Goal: Find specific page/section: Find specific page/section

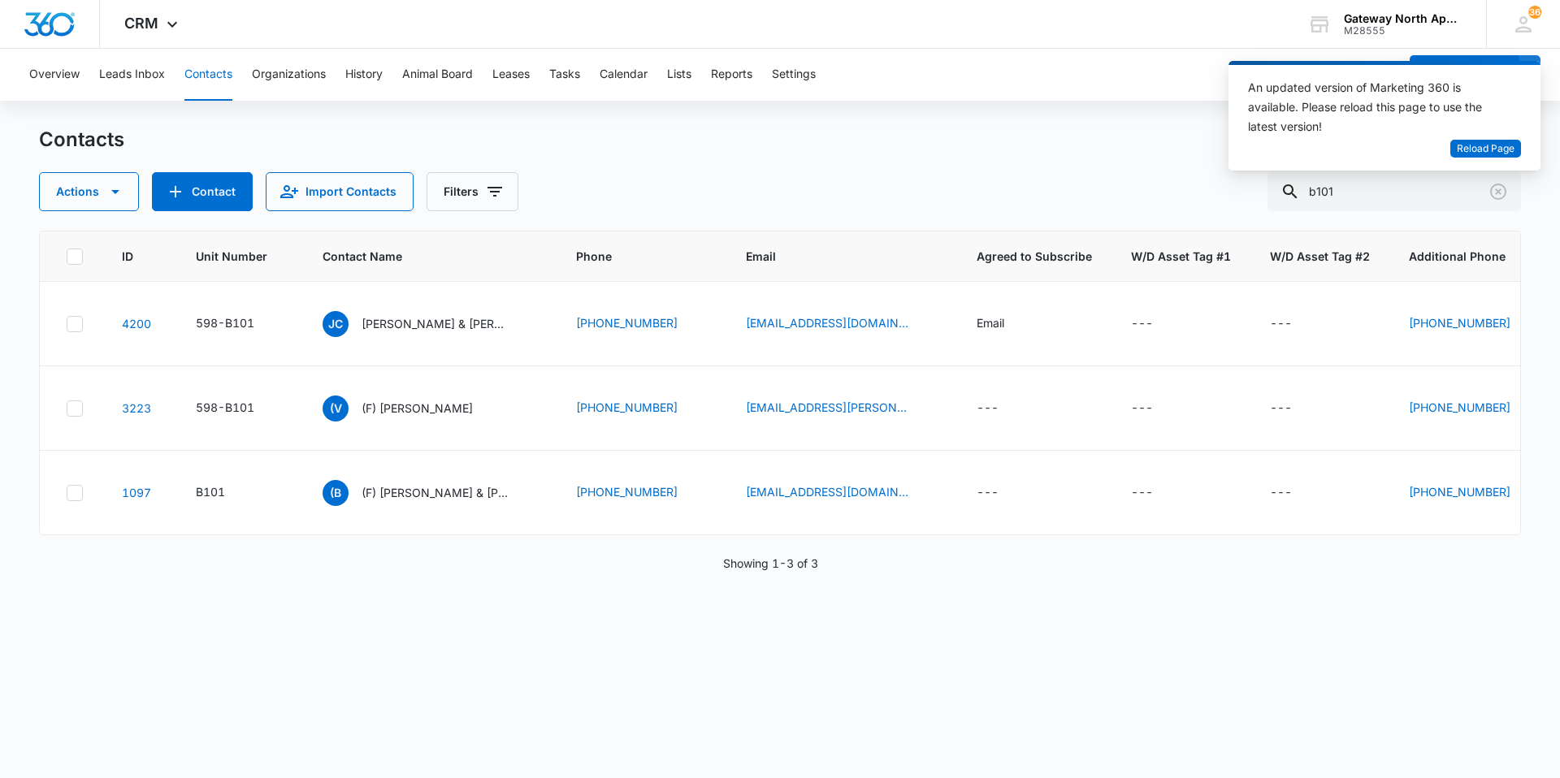
drag, startPoint x: 1363, startPoint y: 192, endPoint x: 1120, endPoint y: 187, distance: 243.0
click at [1120, 187] on div "Actions Contact Import Contacts Filters b101" at bounding box center [780, 191] width 1482 height 39
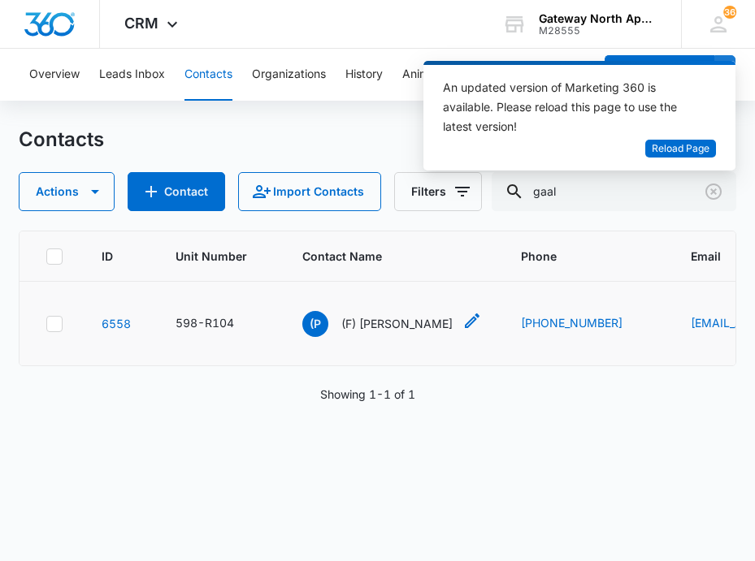
click at [365, 320] on p "(F) [PERSON_NAME]" at bounding box center [396, 323] width 111 height 17
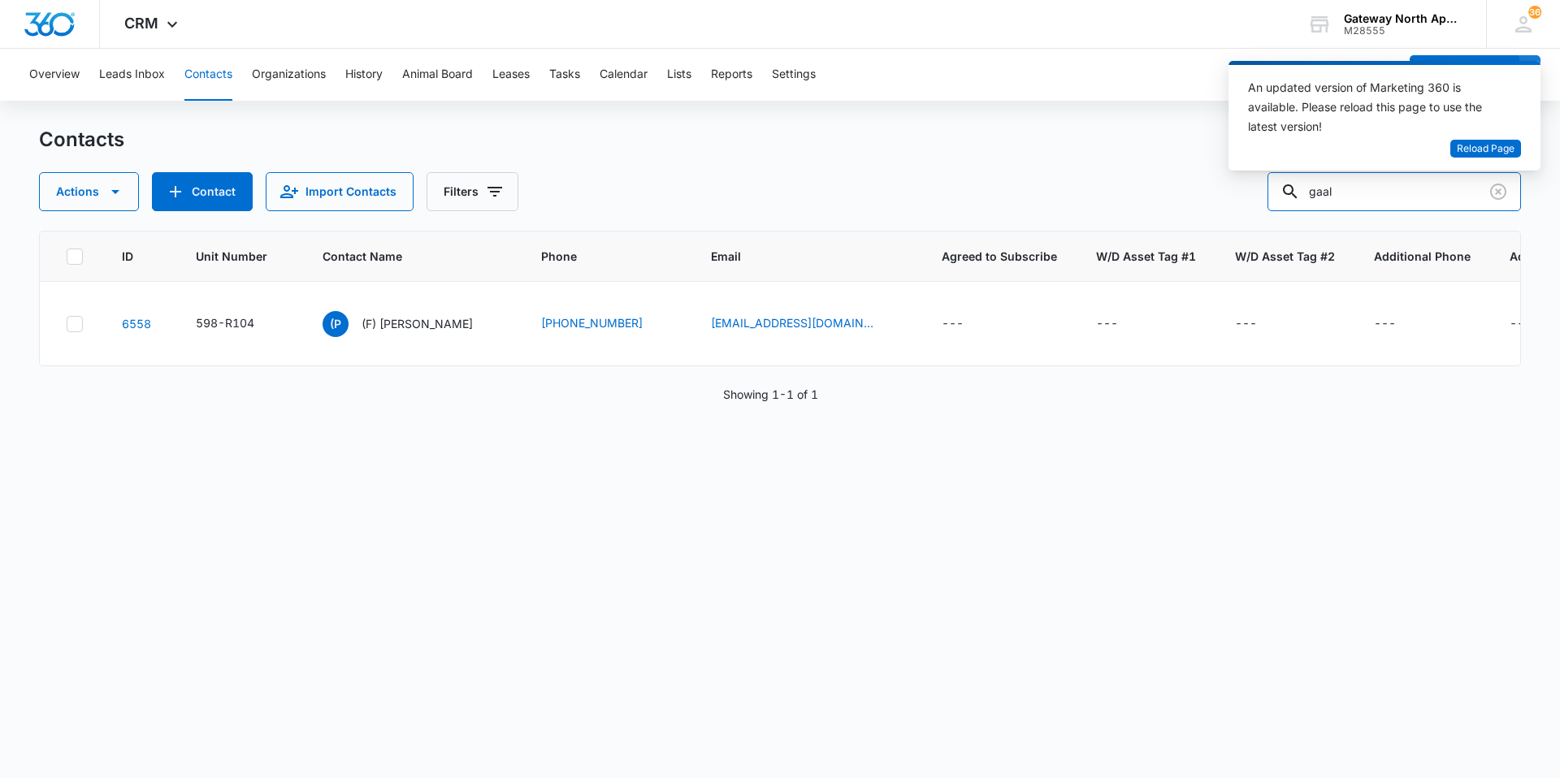
drag, startPoint x: 1377, startPoint y: 193, endPoint x: 1166, endPoint y: 190, distance: 211.3
click at [1166, 190] on div "Actions Contact Import Contacts Filters gaal" at bounding box center [780, 191] width 1482 height 39
type input "r104"
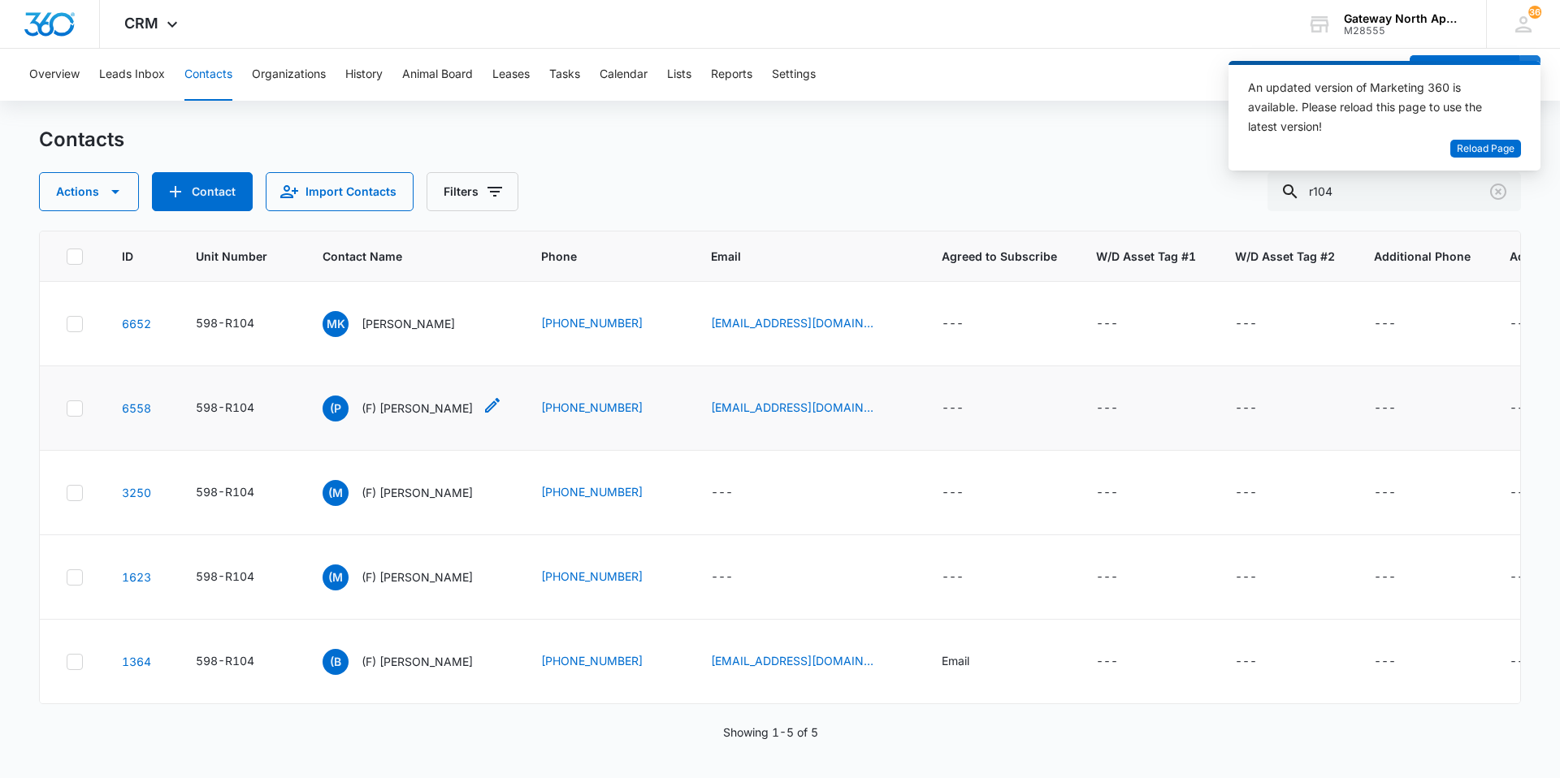
click at [412, 413] on p "(F) [PERSON_NAME]" at bounding box center [417, 408] width 111 height 17
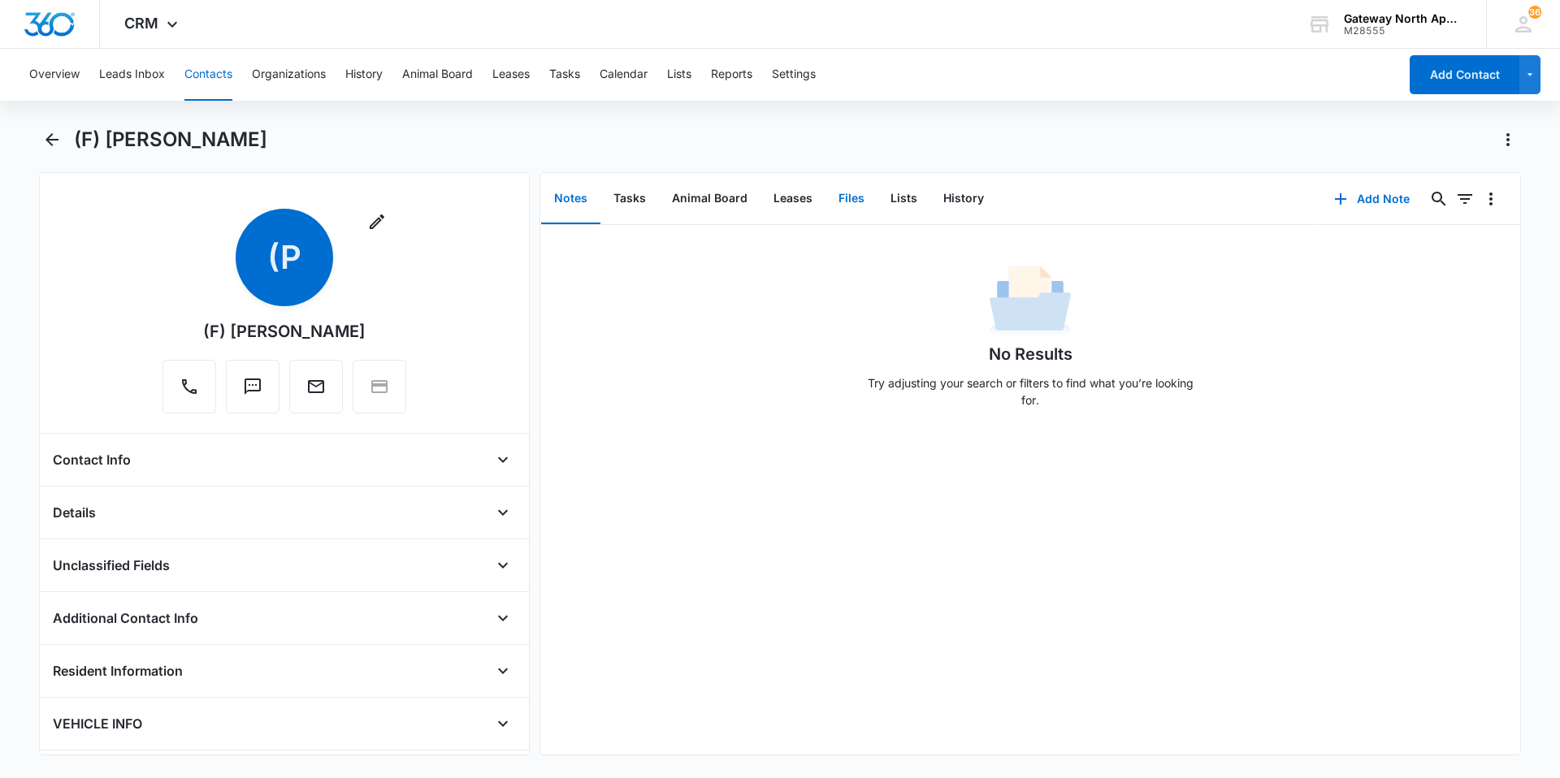
click at [754, 193] on button "Files" at bounding box center [852, 199] width 52 height 50
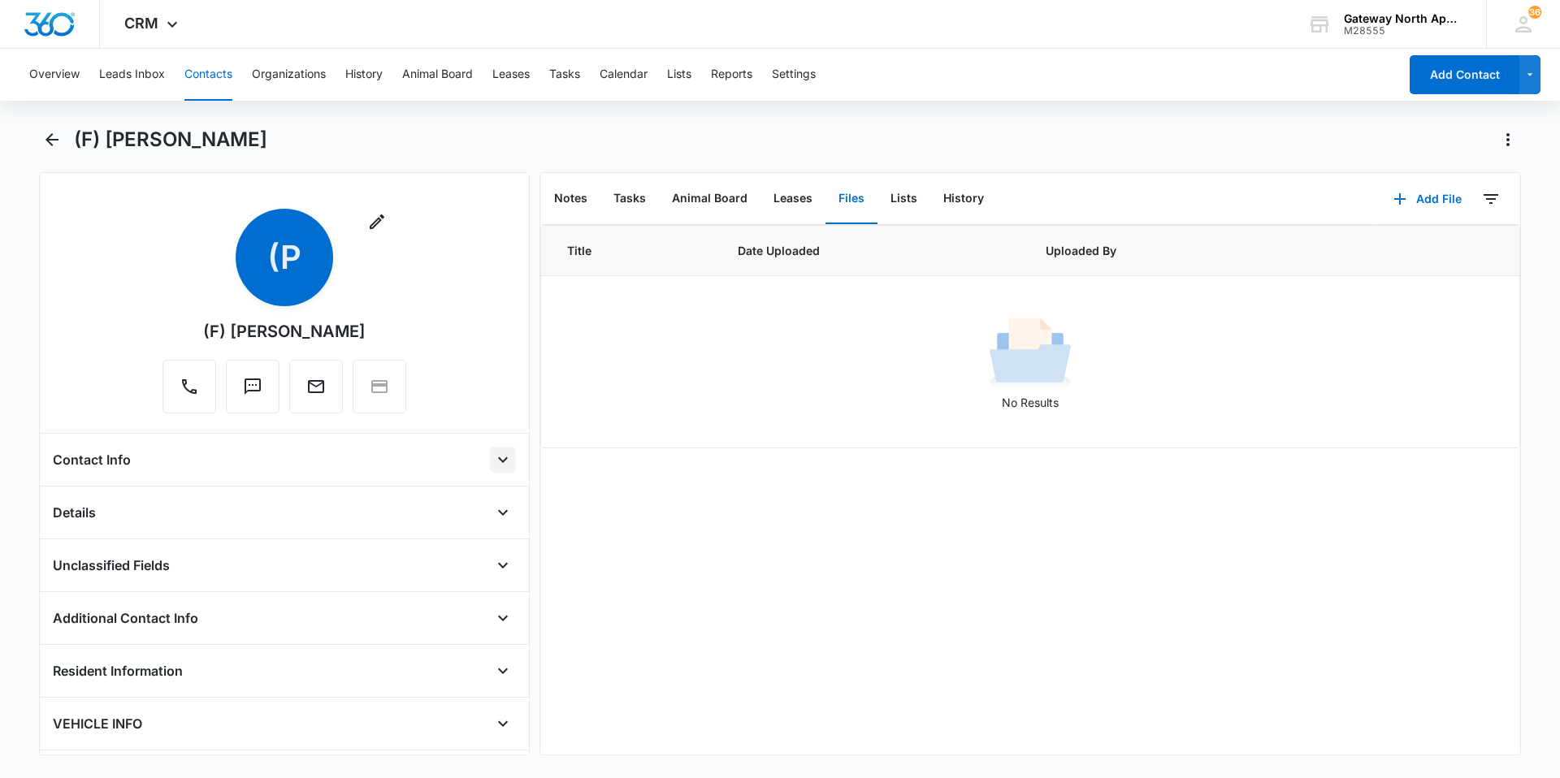
click at [493, 458] on icon "Open" at bounding box center [503, 460] width 20 height 20
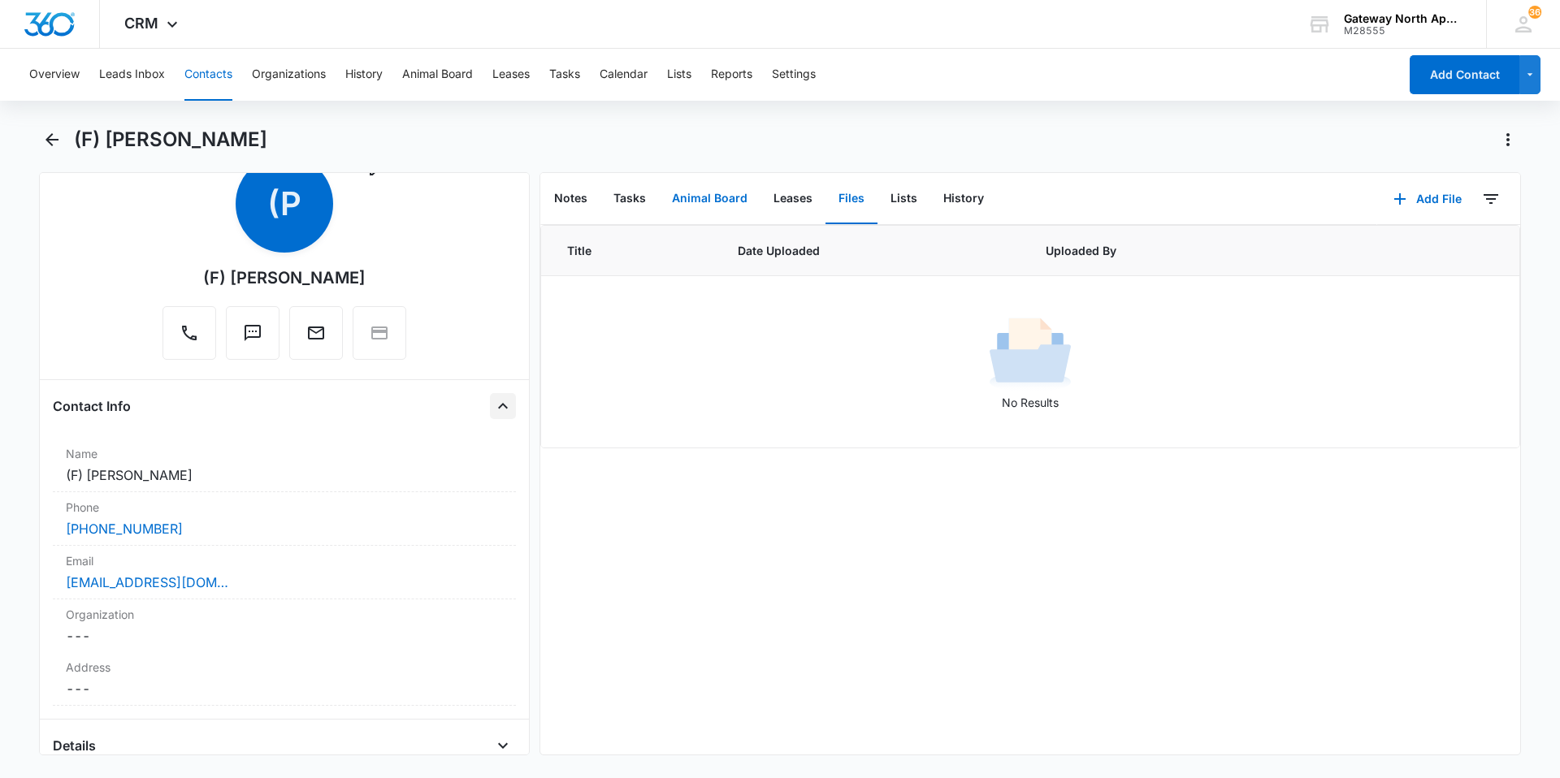
scroll to position [81, 0]
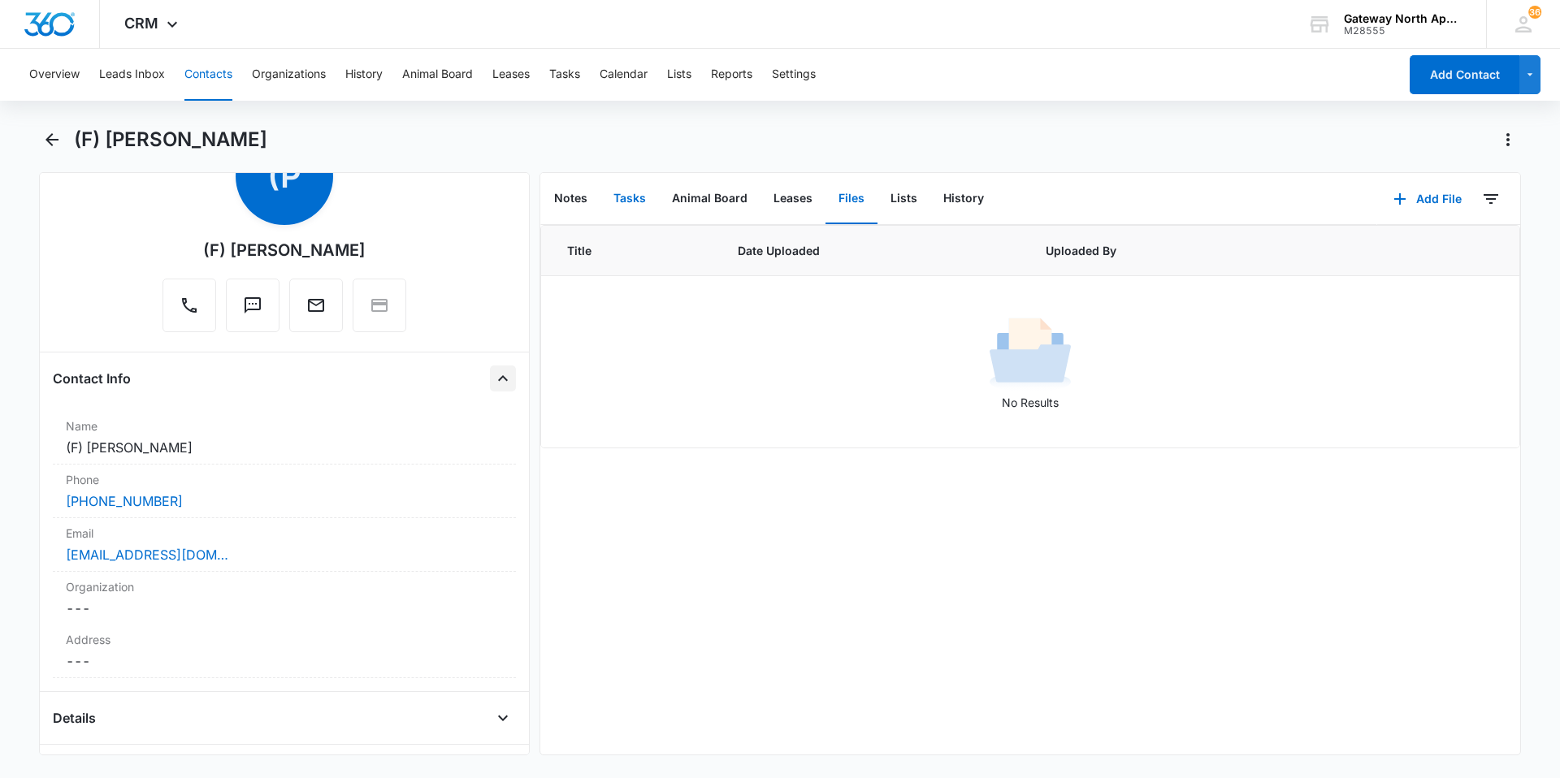
click at [651, 197] on button "Tasks" at bounding box center [630, 199] width 59 height 50
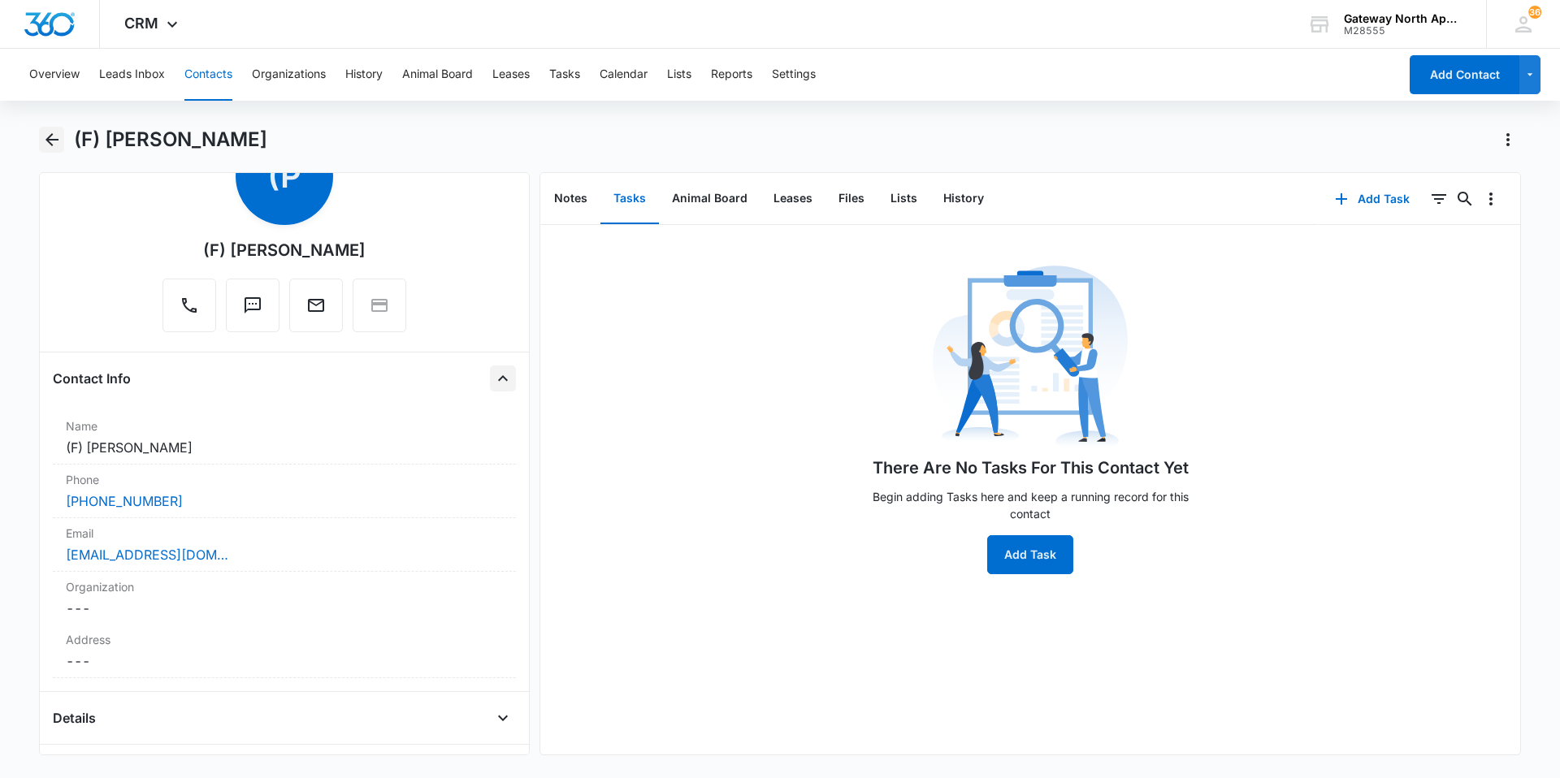
click at [58, 145] on icon "Back" at bounding box center [52, 140] width 20 height 20
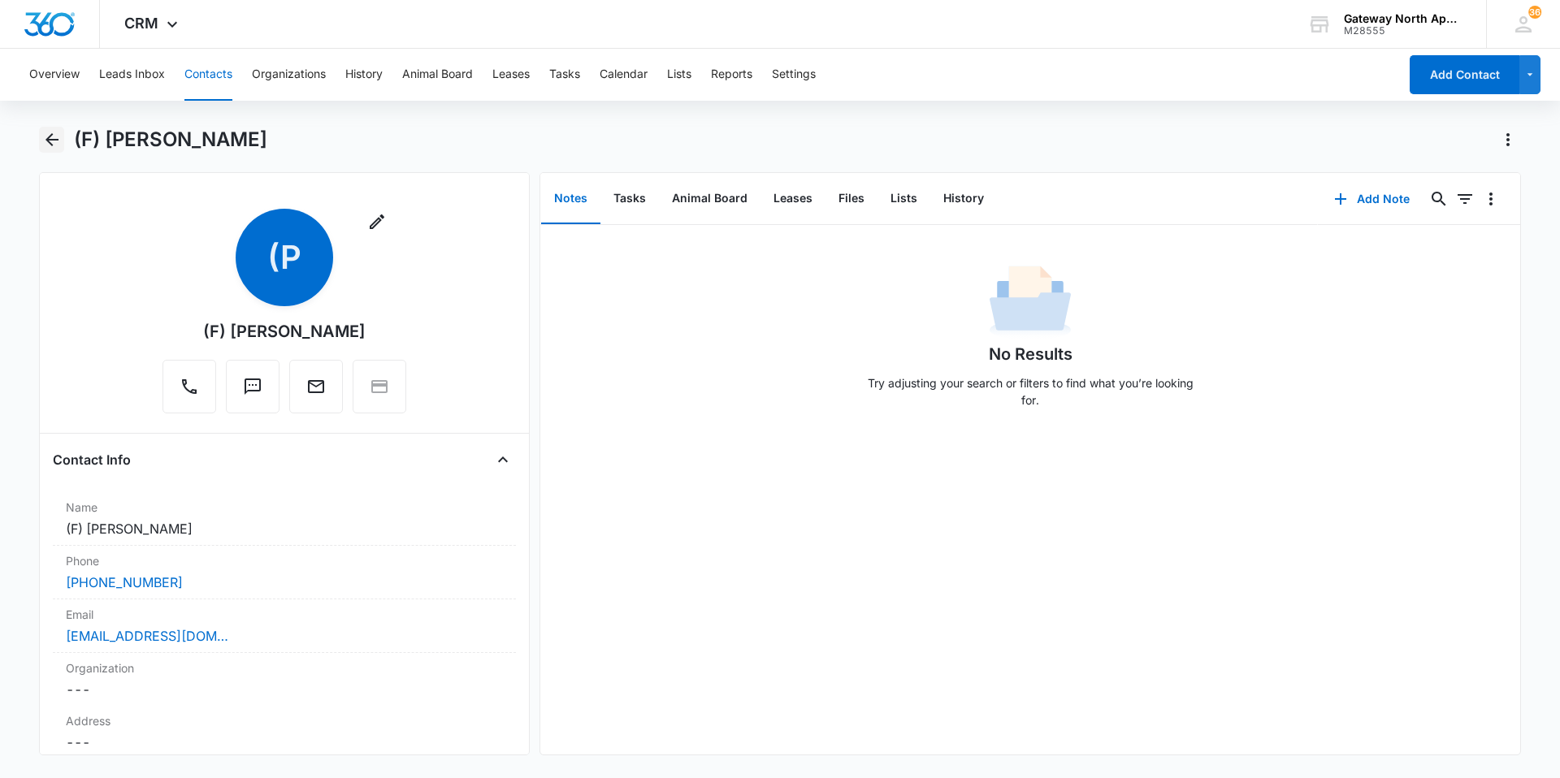
click at [59, 139] on icon "Back" at bounding box center [52, 140] width 20 height 20
click at [837, 202] on button "Files" at bounding box center [852, 199] width 52 height 50
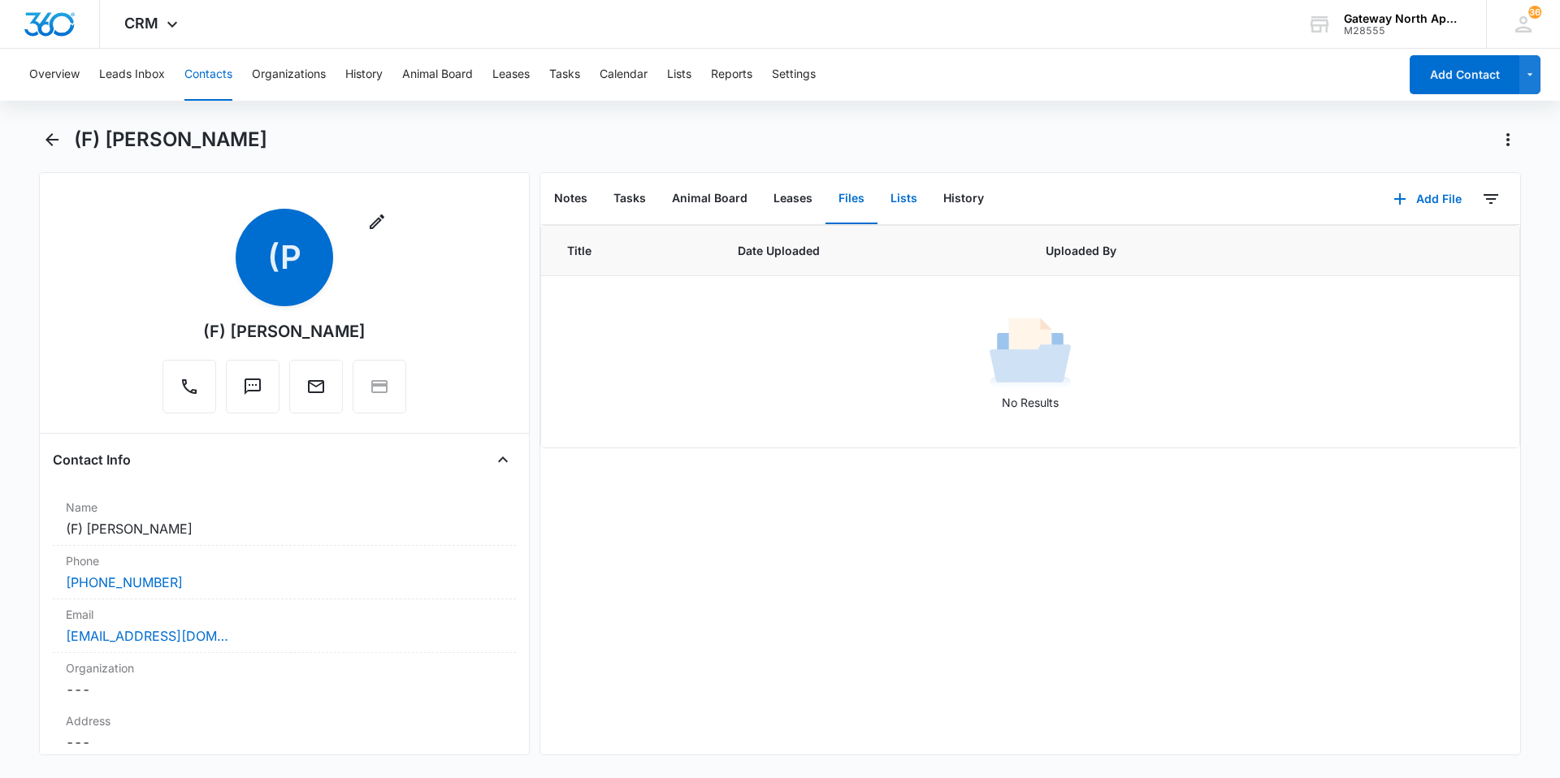
click at [887, 198] on button "Lists" at bounding box center [904, 199] width 53 height 50
click at [953, 192] on button "History" at bounding box center [963, 199] width 67 height 50
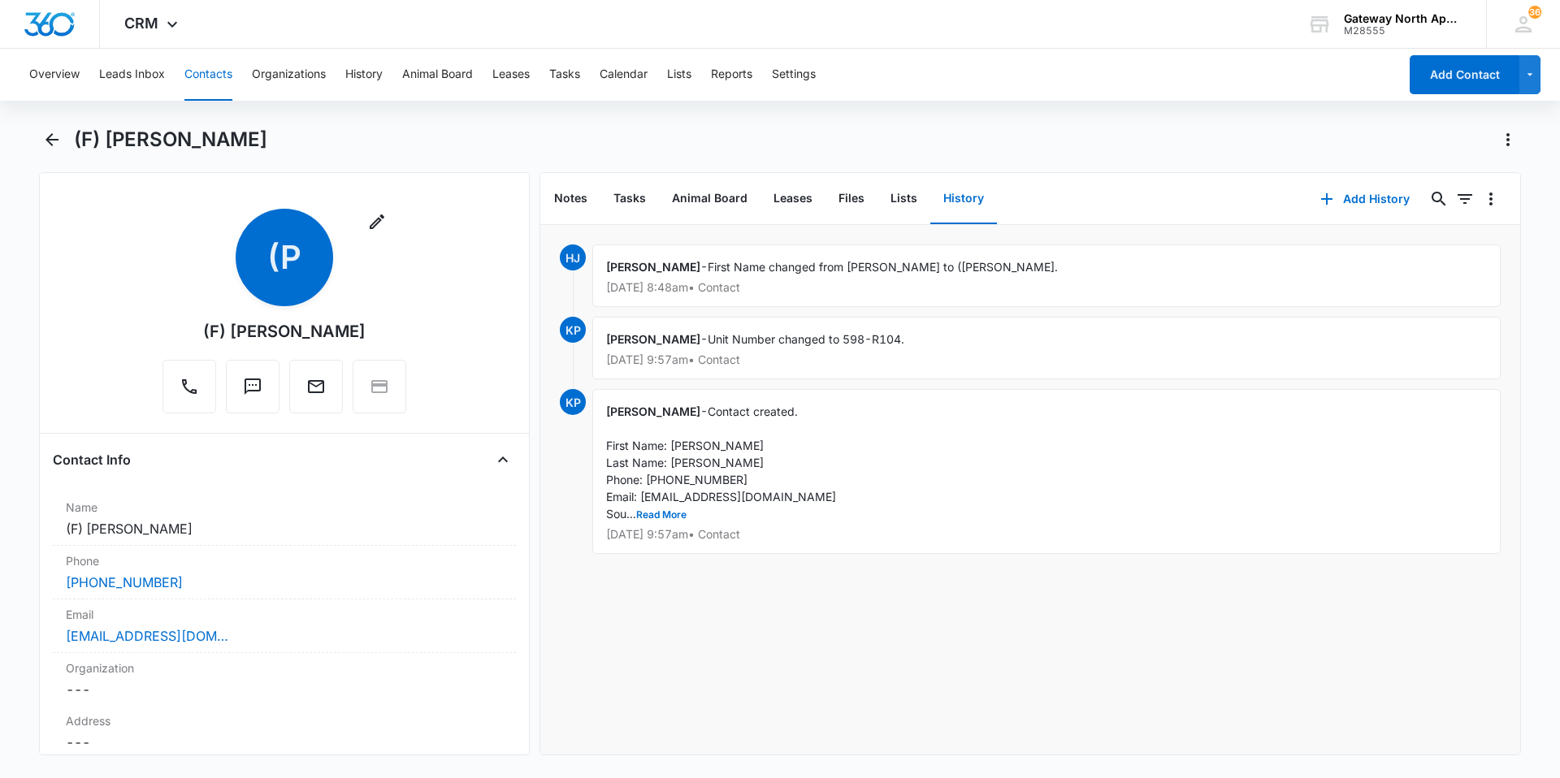
click at [224, 84] on button "Contacts" at bounding box center [208, 75] width 48 height 52
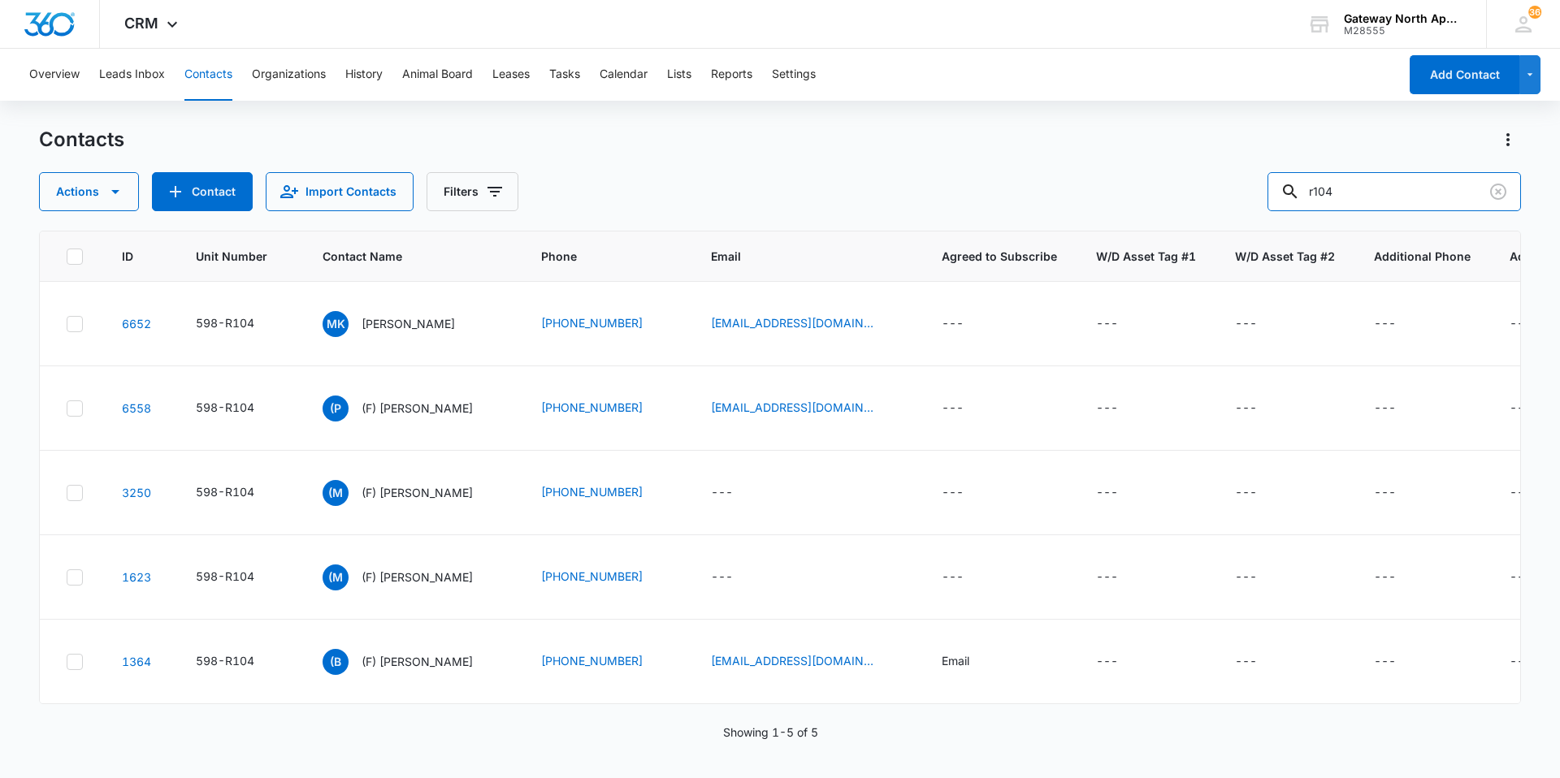
drag, startPoint x: 1280, startPoint y: 194, endPoint x: 1243, endPoint y: 194, distance: 36.6
click at [1243, 194] on div "Actions Contact Import Contacts Filters r104" at bounding box center [780, 191] width 1482 height 39
type input "a201"
